Goal: Use online tool/utility: Utilize a website feature to perform a specific function

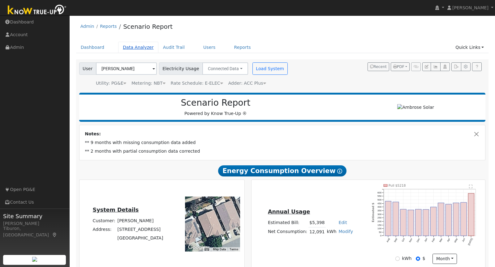
click at [140, 48] on link "Data Analyzer" at bounding box center [138, 47] width 40 height 11
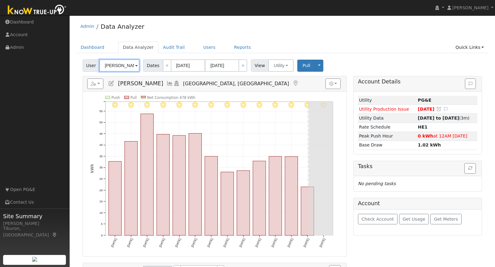
click at [122, 64] on input "[PERSON_NAME]" at bounding box center [119, 65] width 40 height 12
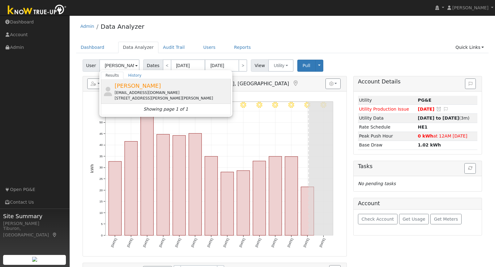
click at [150, 88] on div "Jennifer Roman Jkroman20@gmail.com 1165 Weyand Way, Dixon, CA 95620" at bounding box center [171, 91] width 115 height 19
type input "[PERSON_NAME]"
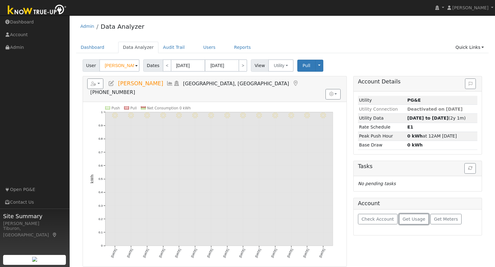
drag, startPoint x: 422, startPoint y: 217, endPoint x: 417, endPoint y: 217, distance: 5.3
click at [422, 217] on button "Get Usage" at bounding box center [414, 219] width 30 height 11
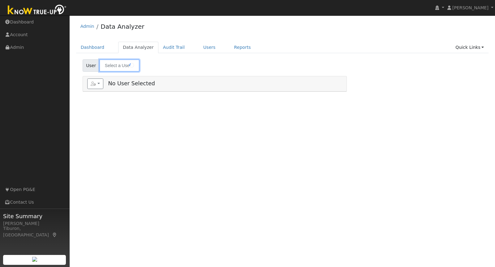
type input "[PERSON_NAME]"
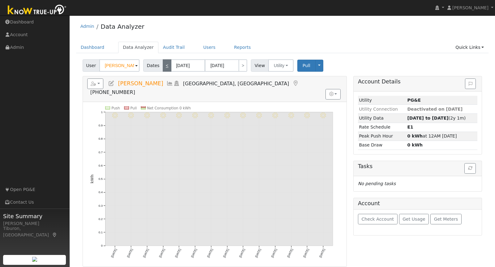
click at [163, 65] on link "<" at bounding box center [167, 65] width 9 height 12
type input "07/23/2025"
type input "08/05/2025"
click at [165, 65] on link "<" at bounding box center [167, 65] width 9 height 12
type input "[DATE]"
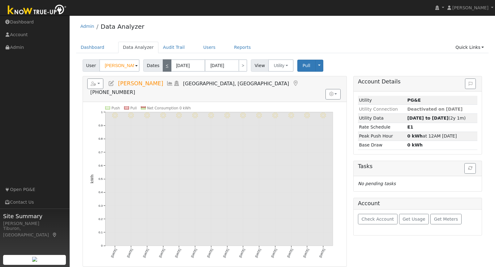
type input "[DATE]"
click at [165, 65] on link "<" at bounding box center [167, 65] width 9 height 12
type input "[DATE]"
click at [305, 66] on span "Pull" at bounding box center [306, 65] width 8 height 5
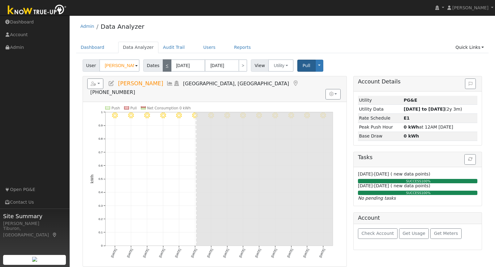
click at [166, 65] on link "<" at bounding box center [167, 65] width 9 height 12
type input "[DATE]"
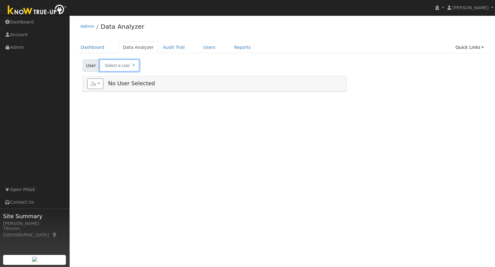
type input "[PERSON_NAME]"
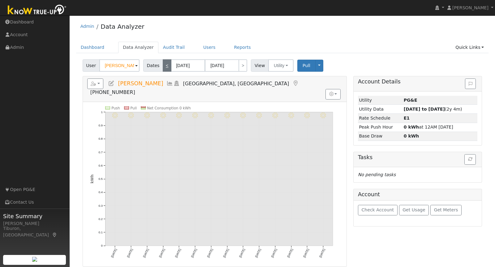
click at [165, 66] on link "<" at bounding box center [167, 65] width 9 height 12
type input "[DATE]"
click at [165, 66] on link "<" at bounding box center [167, 65] width 9 height 12
type input "[DATE]"
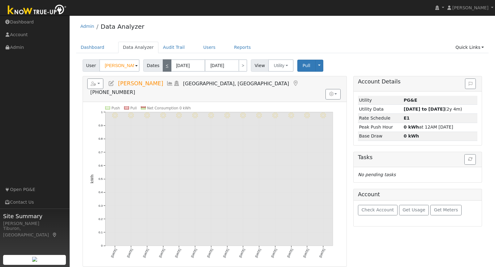
type input "[DATE]"
click at [165, 66] on link "<" at bounding box center [167, 65] width 9 height 12
type input "[DATE]"
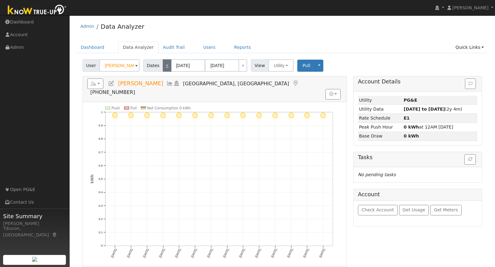
click at [165, 66] on link "<" at bounding box center [167, 65] width 9 height 12
type input "[DATE]"
click at [240, 66] on link ">" at bounding box center [242, 65] width 9 height 12
type input "[DATE]"
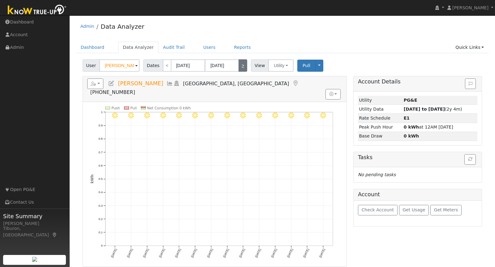
type input "[DATE]"
click at [166, 66] on link "<" at bounding box center [167, 65] width 9 height 12
type input "[DATE]"
click at [166, 66] on link "<" at bounding box center [167, 65] width 9 height 12
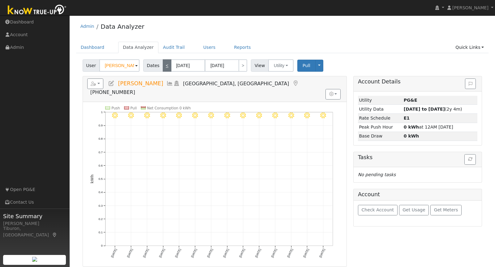
type input "[DATE]"
click at [241, 67] on link ">" at bounding box center [242, 65] width 9 height 12
type input "[DATE]"
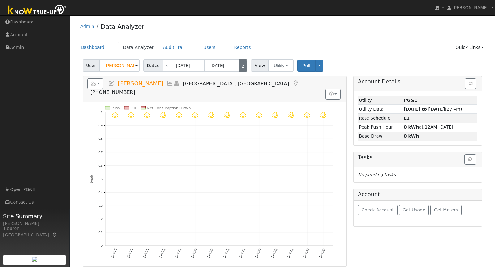
click at [241, 67] on link ">" at bounding box center [242, 65] width 9 height 12
type input "[DATE]"
click at [241, 67] on link ">" at bounding box center [242, 65] width 9 height 12
type input "[DATE]"
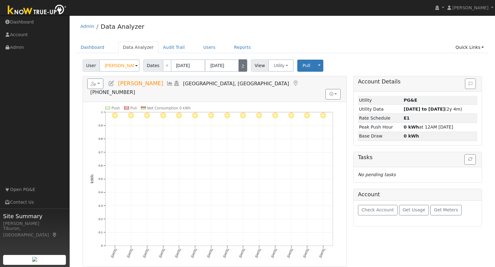
type input "[DATE]"
